Goal: Task Accomplishment & Management: Use online tool/utility

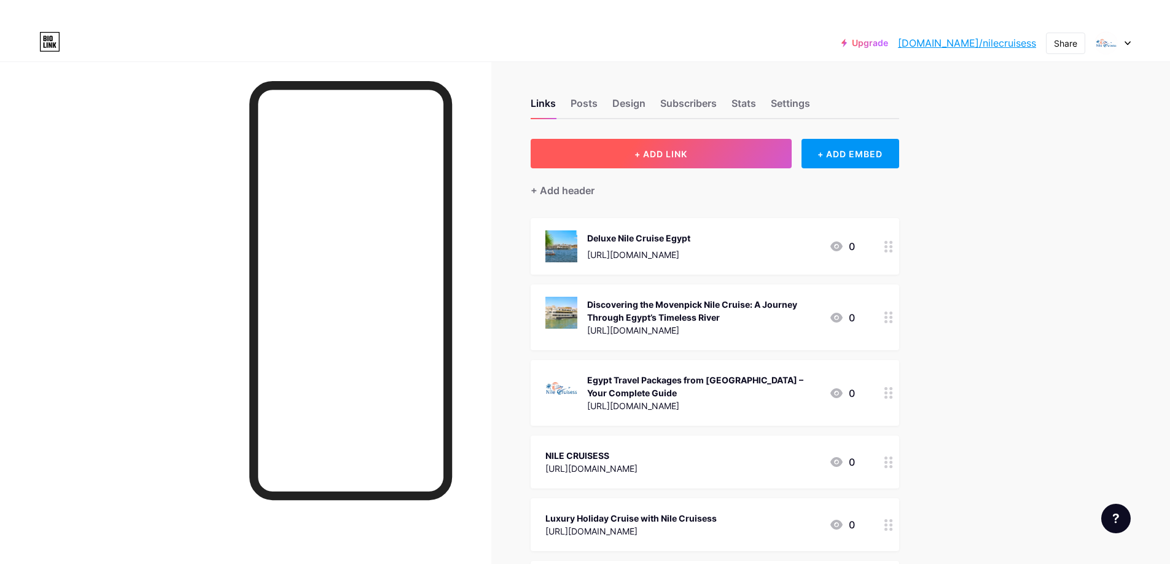
click at [602, 160] on button "+ ADD LINK" at bounding box center [661, 153] width 261 height 29
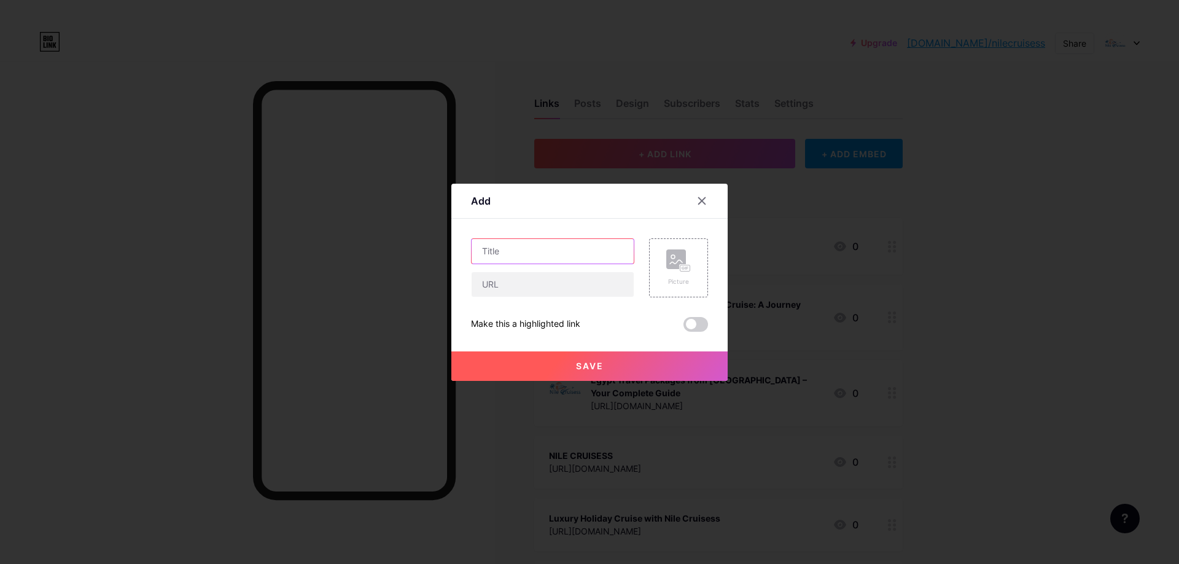
click at [539, 246] on input "text" at bounding box center [553, 251] width 162 height 25
click at [518, 295] on input "text" at bounding box center [553, 284] width 162 height 25
paste input "[URL][DOMAIN_NAME]"
type input "[URL][DOMAIN_NAME]"
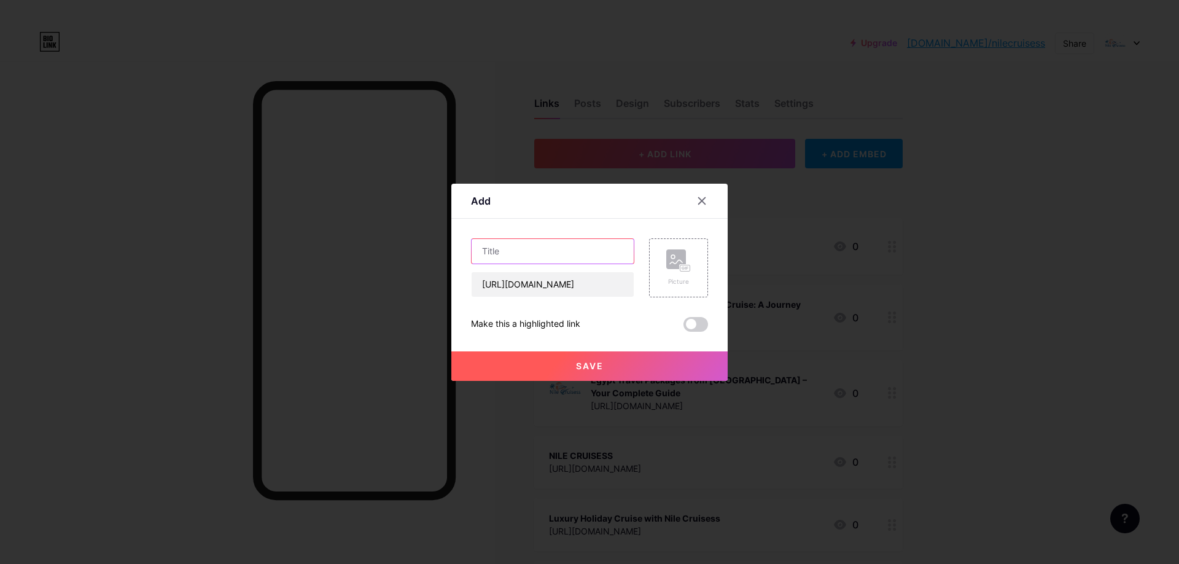
click at [539, 259] on input "text" at bounding box center [553, 251] width 162 height 25
paste input "Book Blue Shadow II Nile Cruise – Sail Egypt in True Luxury with Nile Cruisess"
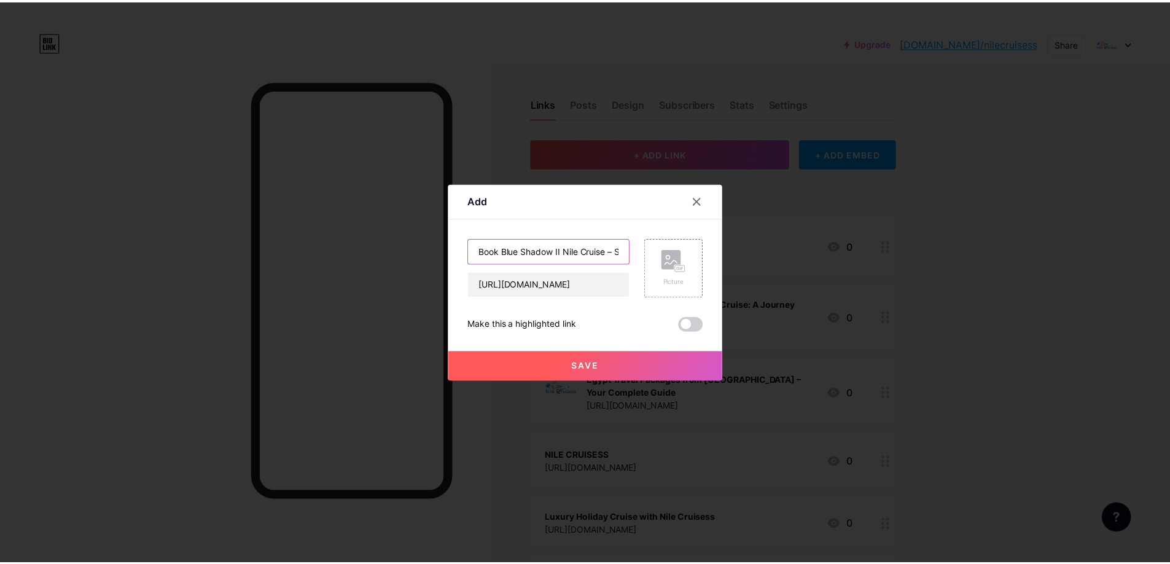
scroll to position [0, 173]
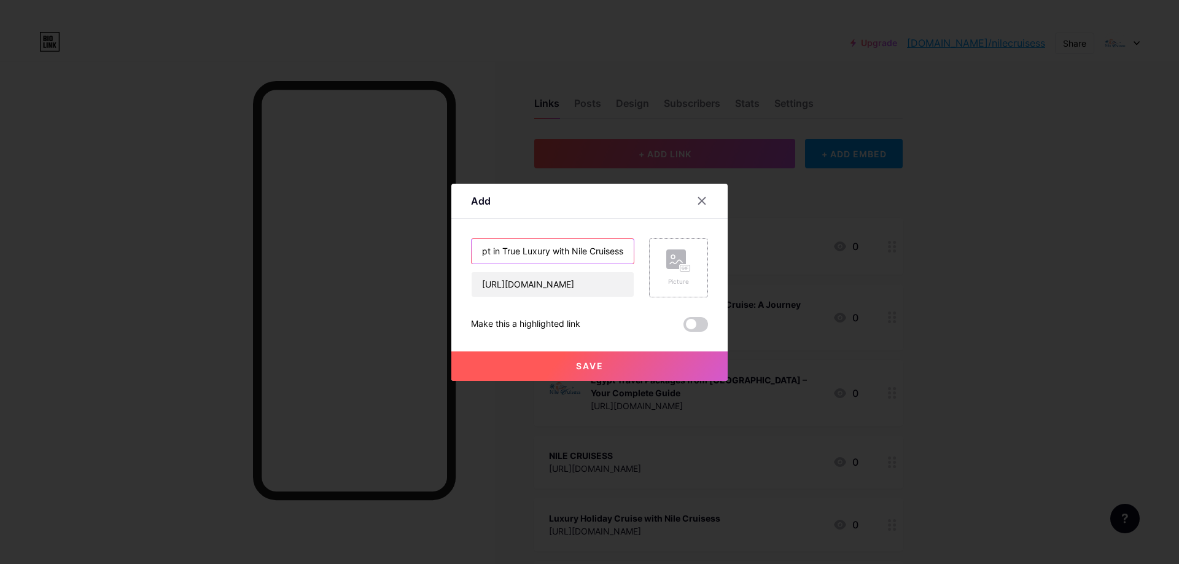
type input "Book Blue Shadow II Nile Cruise – Sail Egypt in True Luxury with Nile Cruisess"
click at [677, 276] on div "Picture" at bounding box center [678, 267] width 25 height 37
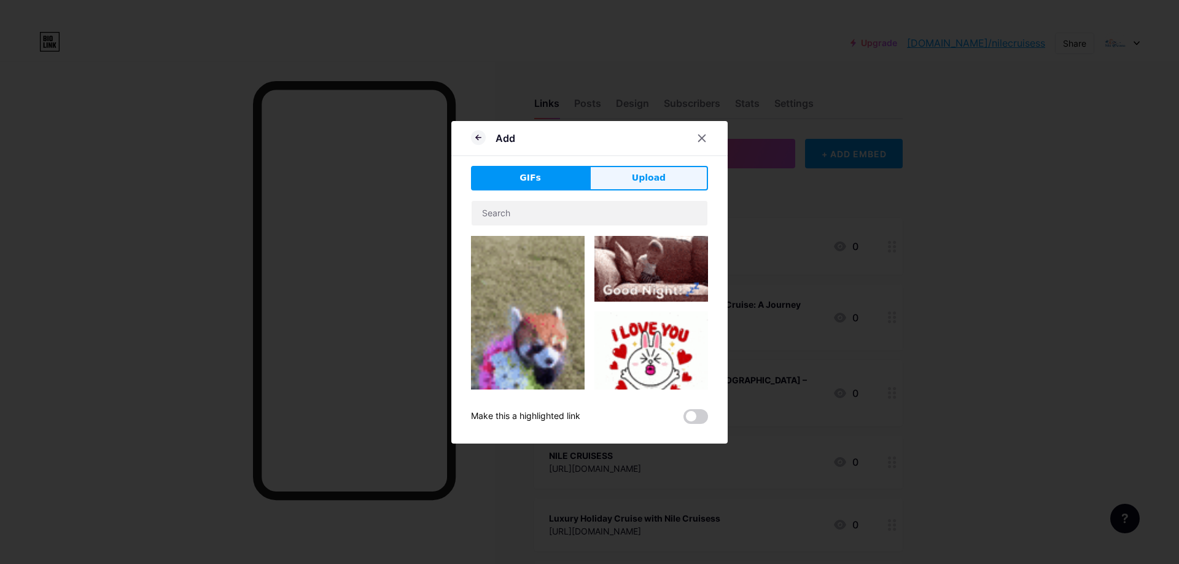
click at [665, 185] on button "Upload" at bounding box center [649, 178] width 119 height 25
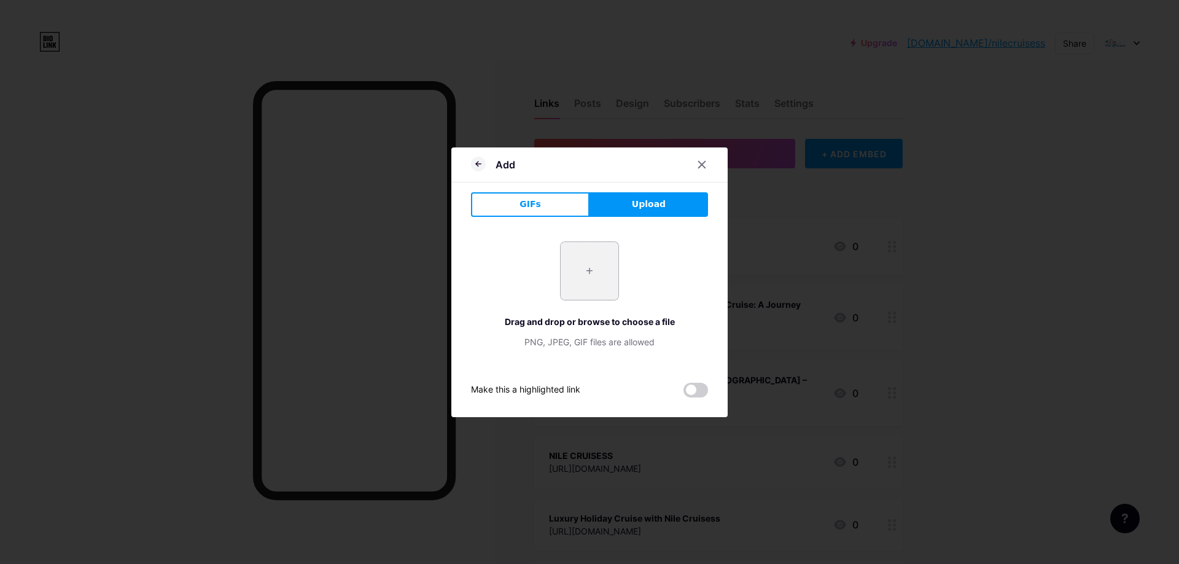
click at [586, 271] on input "file" at bounding box center [590, 271] width 58 height 58
type input "C:\fakepath\3.jpg"
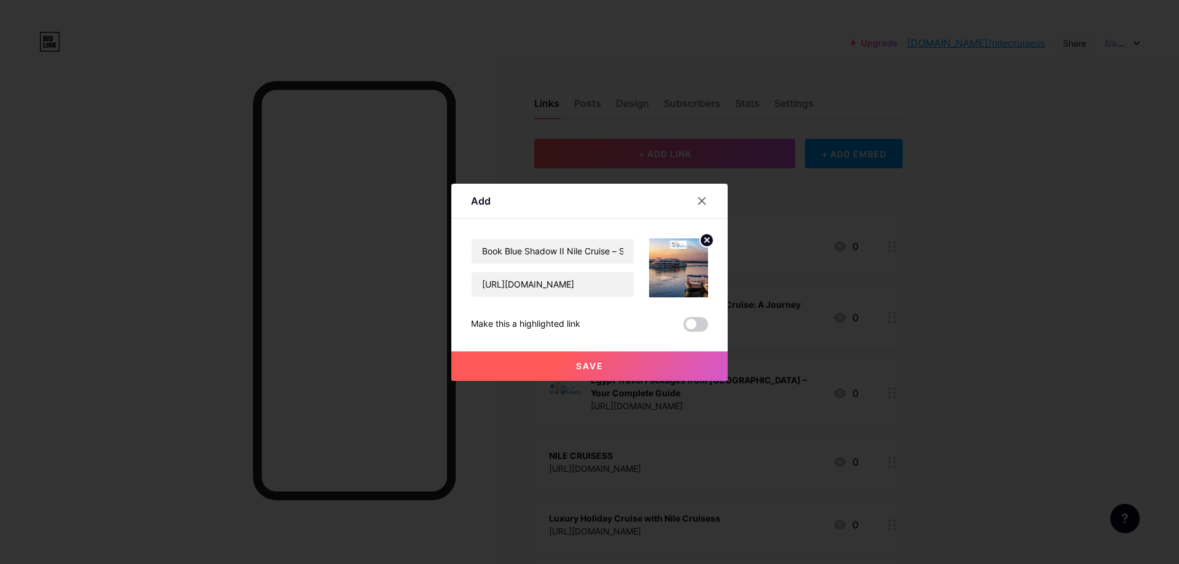
click at [707, 392] on div "Add Content YouTube Play YouTube video without leaving your page. ADD Vimeo Pla…" at bounding box center [589, 282] width 1179 height 564
click at [701, 327] on span at bounding box center [695, 324] width 25 height 15
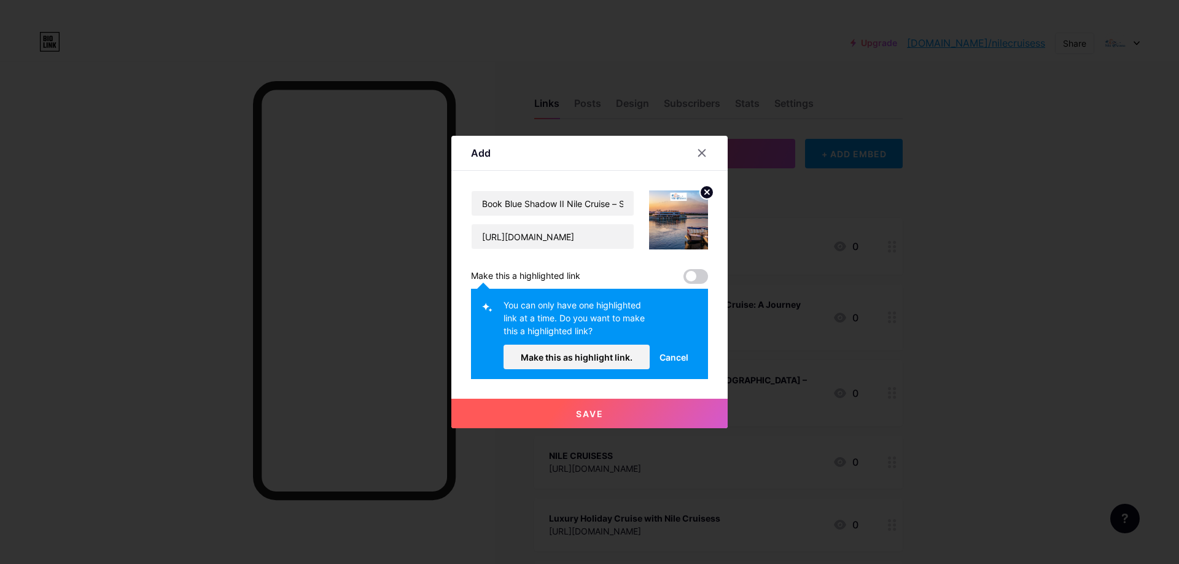
click at [616, 418] on button "Save" at bounding box center [589, 413] width 276 height 29
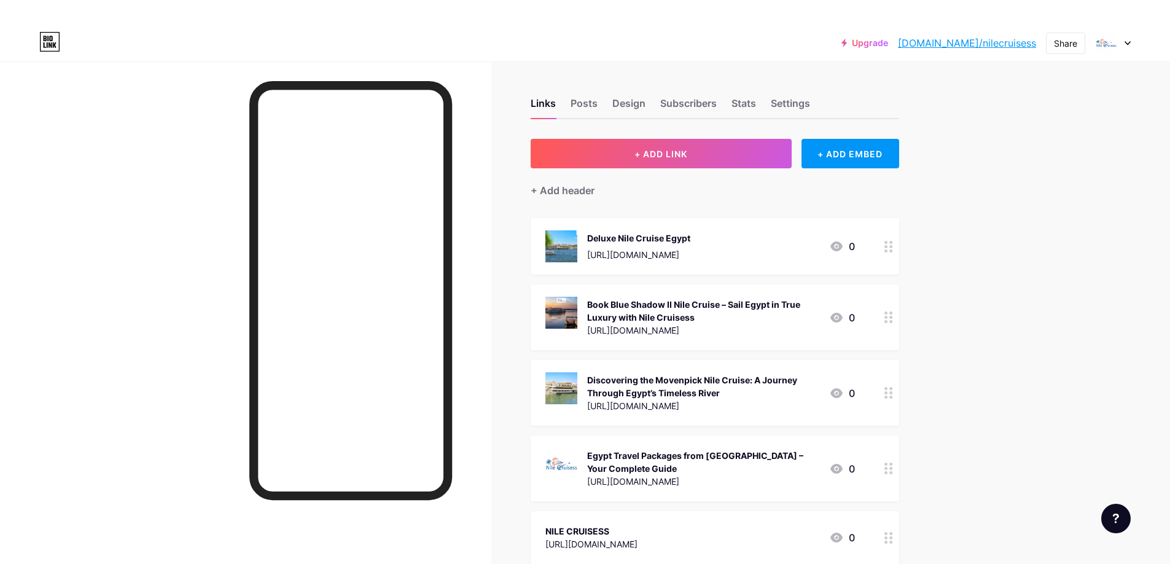
drag, startPoint x: 773, startPoint y: 321, endPoint x: 781, endPoint y: 266, distance: 55.8
click at [781, 266] on span "Deluxe Nile Cruise Egypt [URL][DOMAIN_NAME] 0 Book Blue Shadow II Nile Cruise –…" at bounding box center [715, 555] width 368 height 675
click at [974, 329] on div "Upgrade [DOMAIN_NAME]/nilecr... [DOMAIN_NAME]/nilecruisess Share Switch account…" at bounding box center [585, 531] width 1170 height 1012
click at [885, 306] on div at bounding box center [888, 317] width 21 height 66
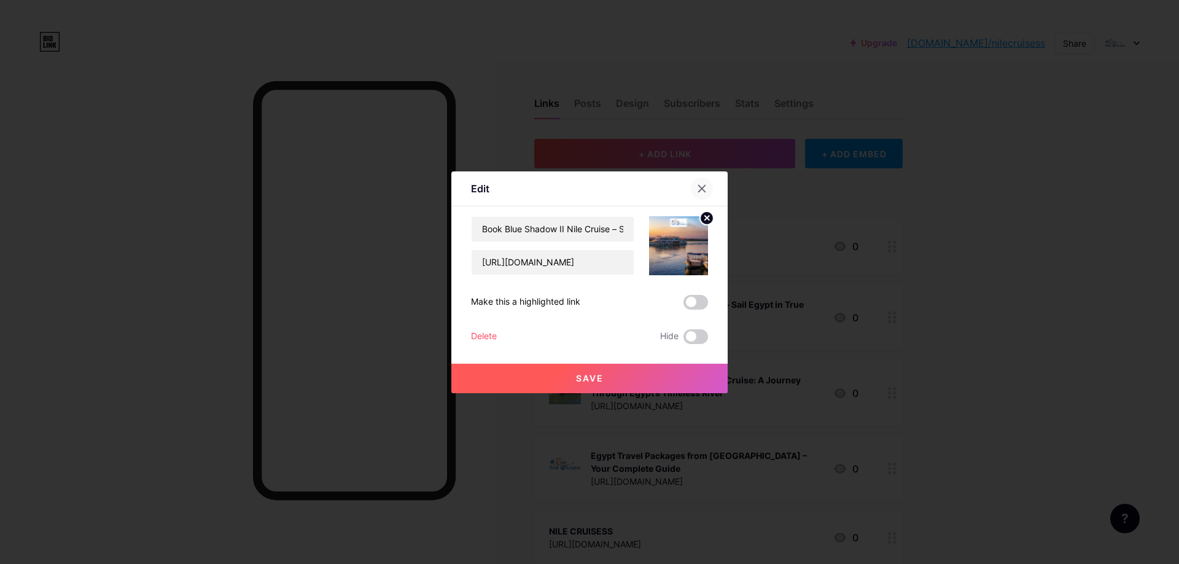
click at [707, 186] on div at bounding box center [702, 188] width 22 height 22
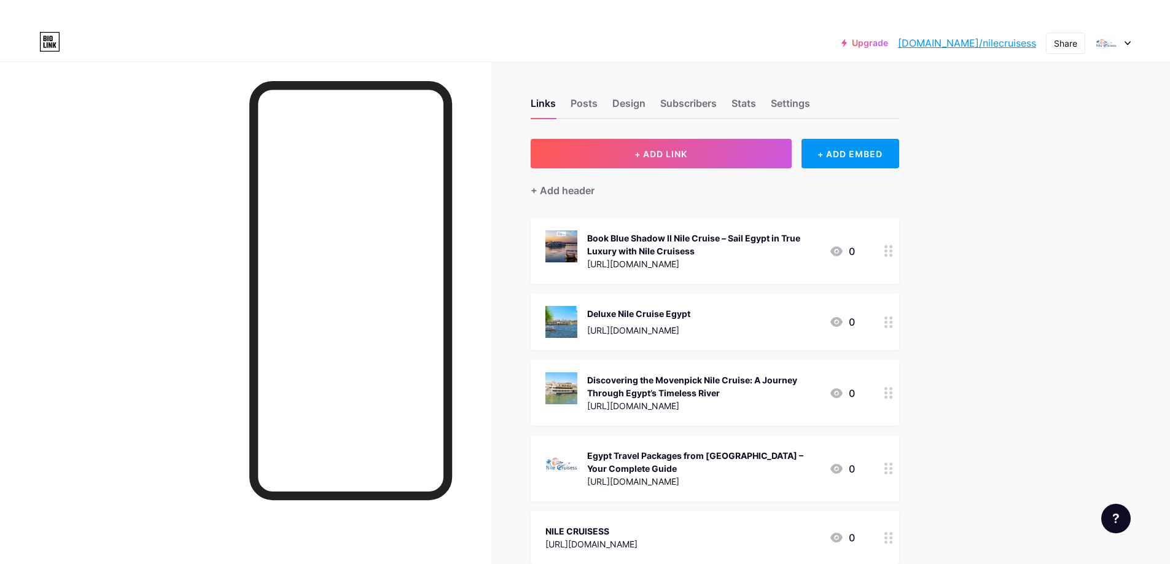
click at [947, 297] on div "Links Posts Design Subscribers Stats Settings + ADD LINK + ADD EMBED + Add head…" at bounding box center [475, 548] width 951 height 975
click at [1018, 47] on link "[DOMAIN_NAME]/nilecruisess" at bounding box center [967, 43] width 138 height 15
